Goal: Task Accomplishment & Management: Use online tool/utility

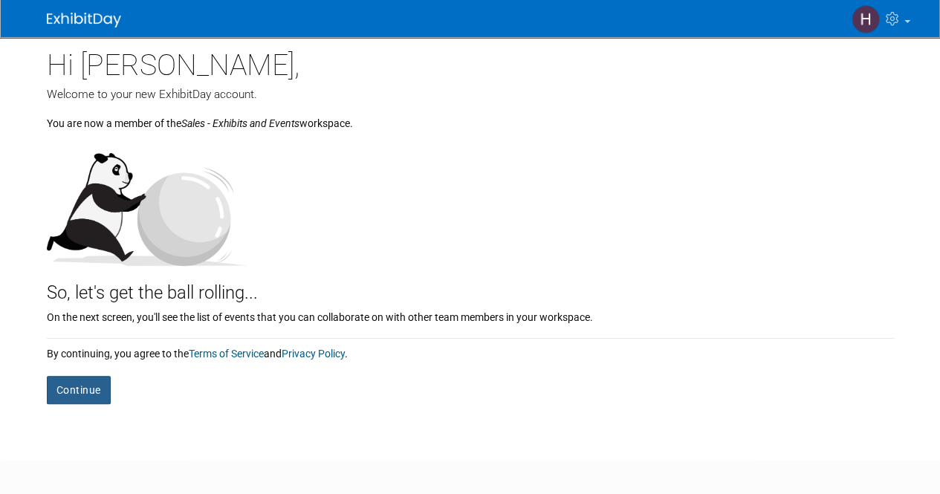
click at [80, 391] on button "Continue" at bounding box center [79, 390] width 64 height 28
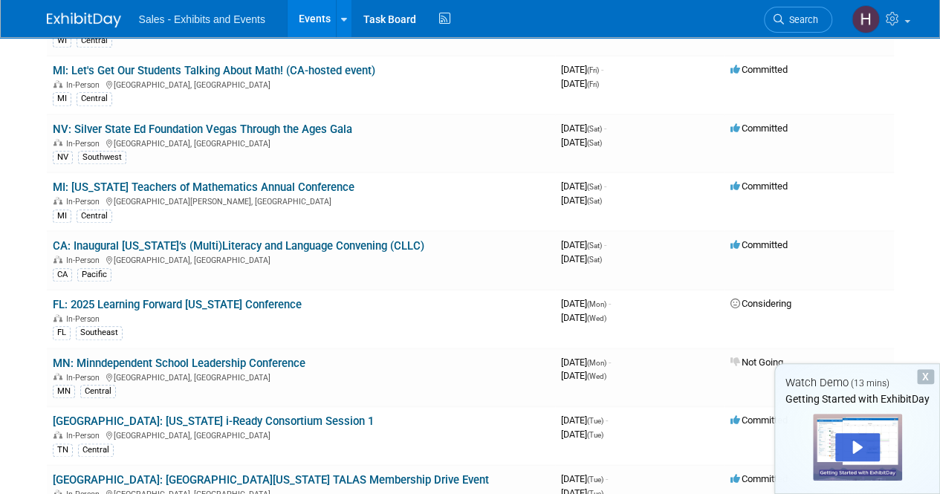
scroll to position [208, 0]
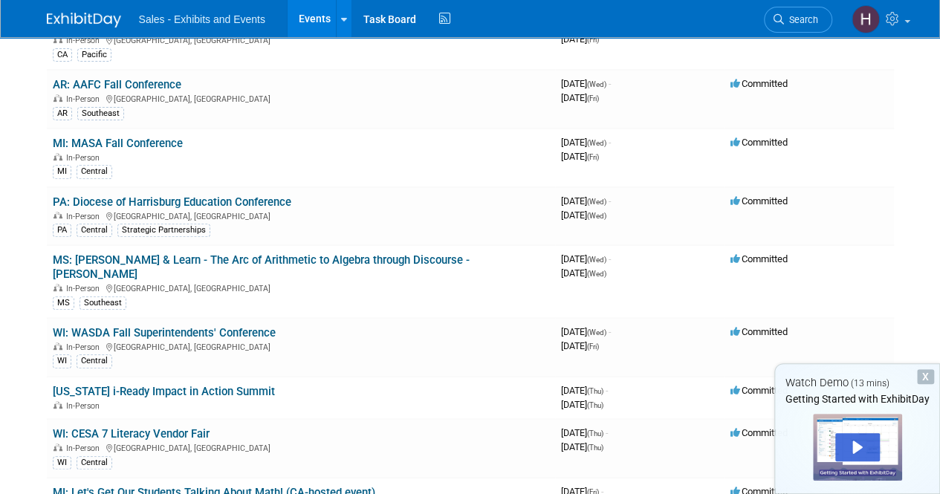
click at [221, 21] on span "Sales - Exhibits and Events" at bounding box center [202, 19] width 126 height 12
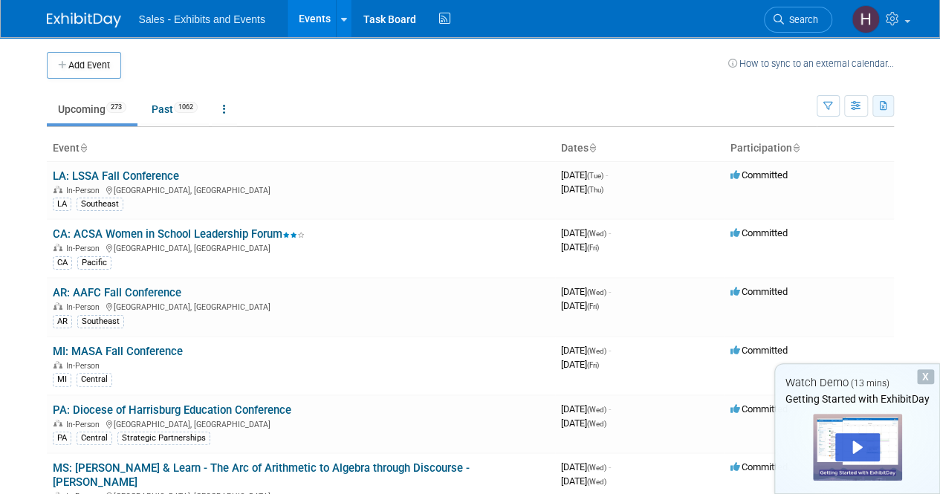
click at [881, 103] on icon "button" at bounding box center [884, 107] width 8 height 10
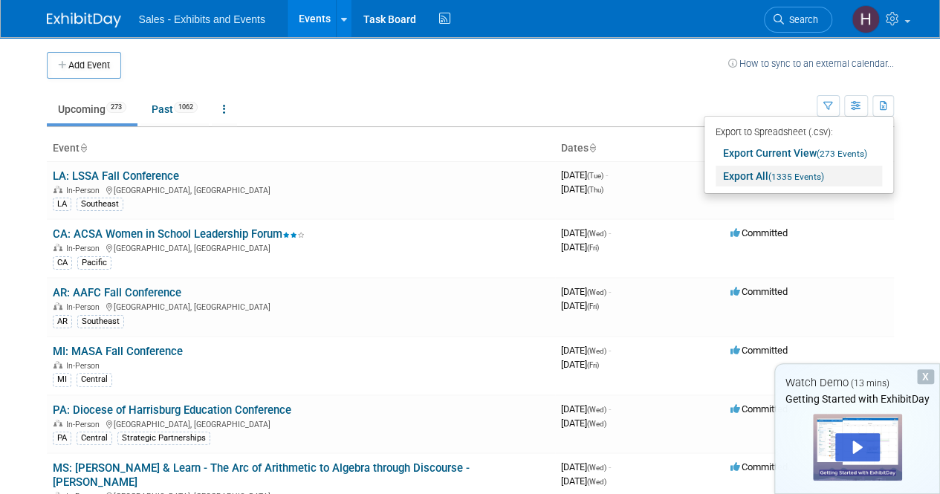
click at [742, 181] on link "Export All (1335 Events)" at bounding box center [799, 176] width 166 height 21
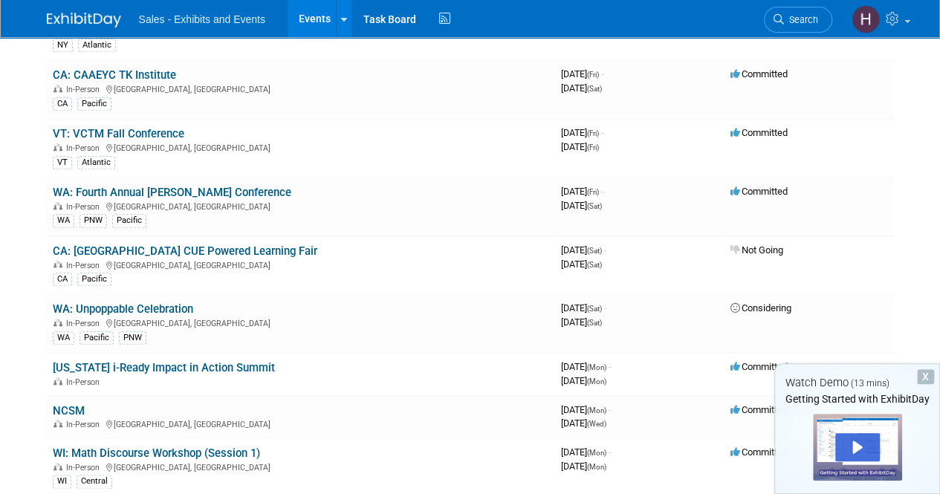
scroll to position [3432, 0]
